Goal: Find contact information: Find contact information

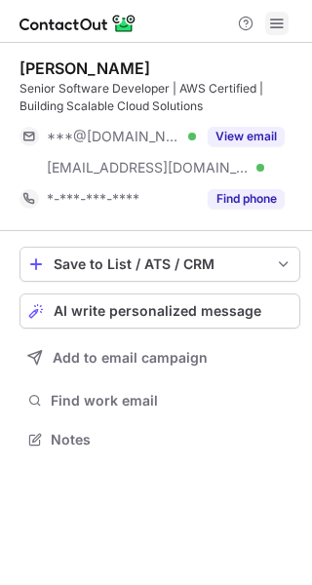
scroll to position [426, 312]
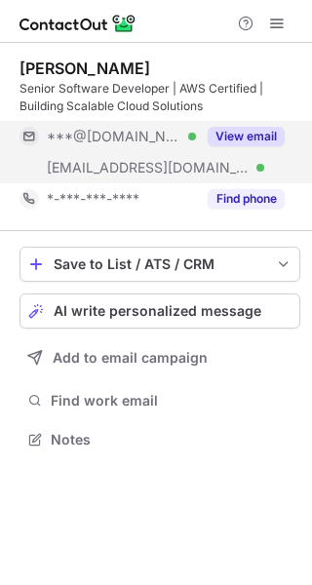
click at [234, 134] on button "View email" at bounding box center [246, 136] width 77 height 19
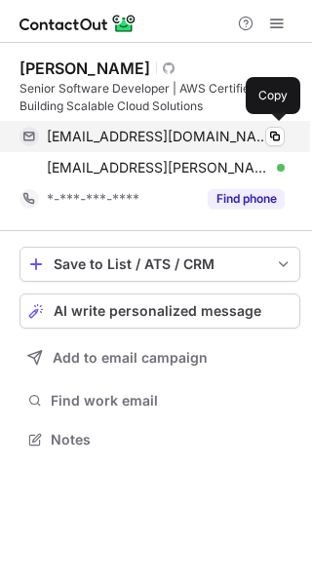
click at [132, 137] on span "rivanluiz@gmail.com" at bounding box center [158, 137] width 223 height 18
